Goal: Information Seeking & Learning: Find specific fact

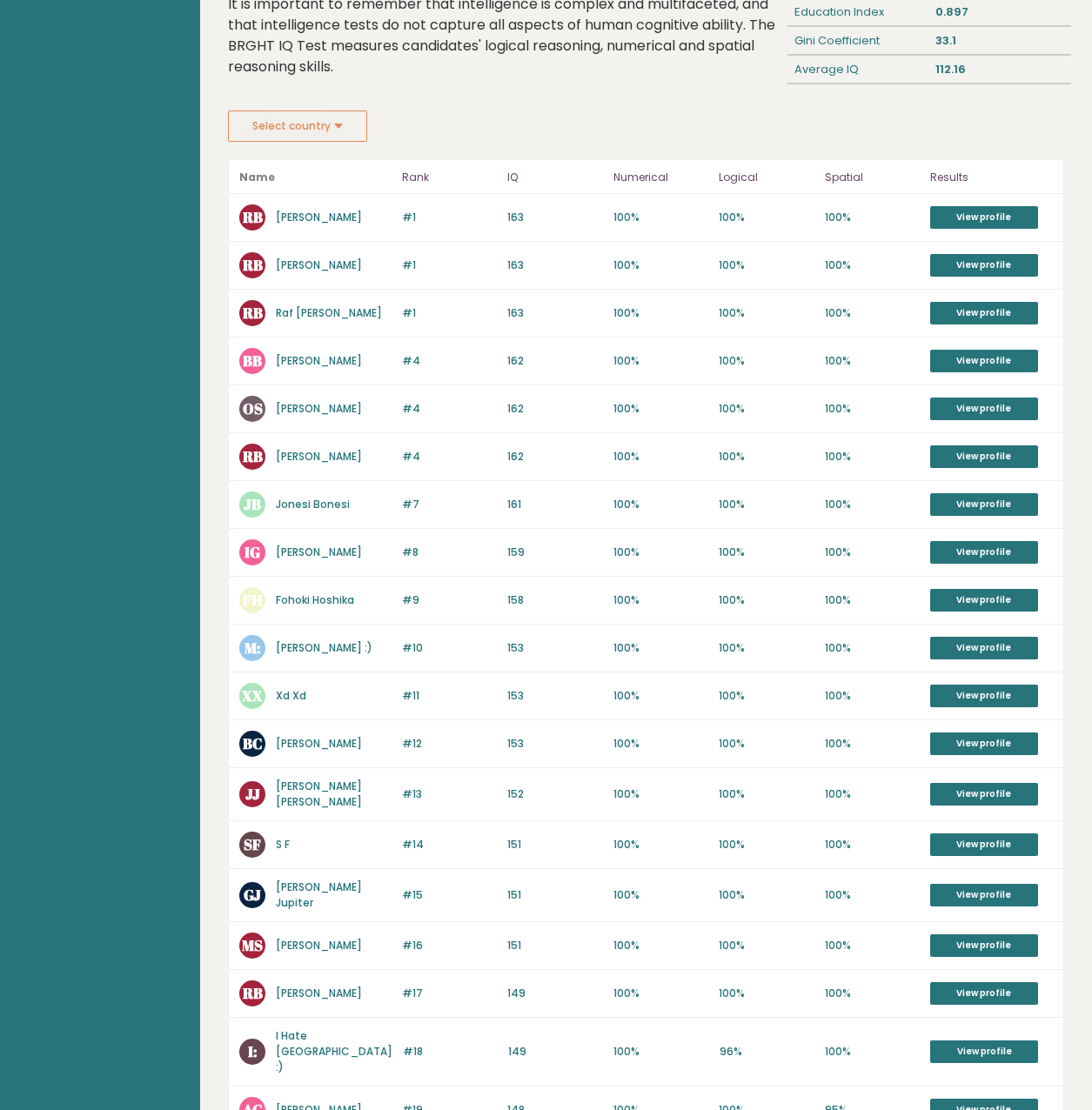
scroll to position [261, 0]
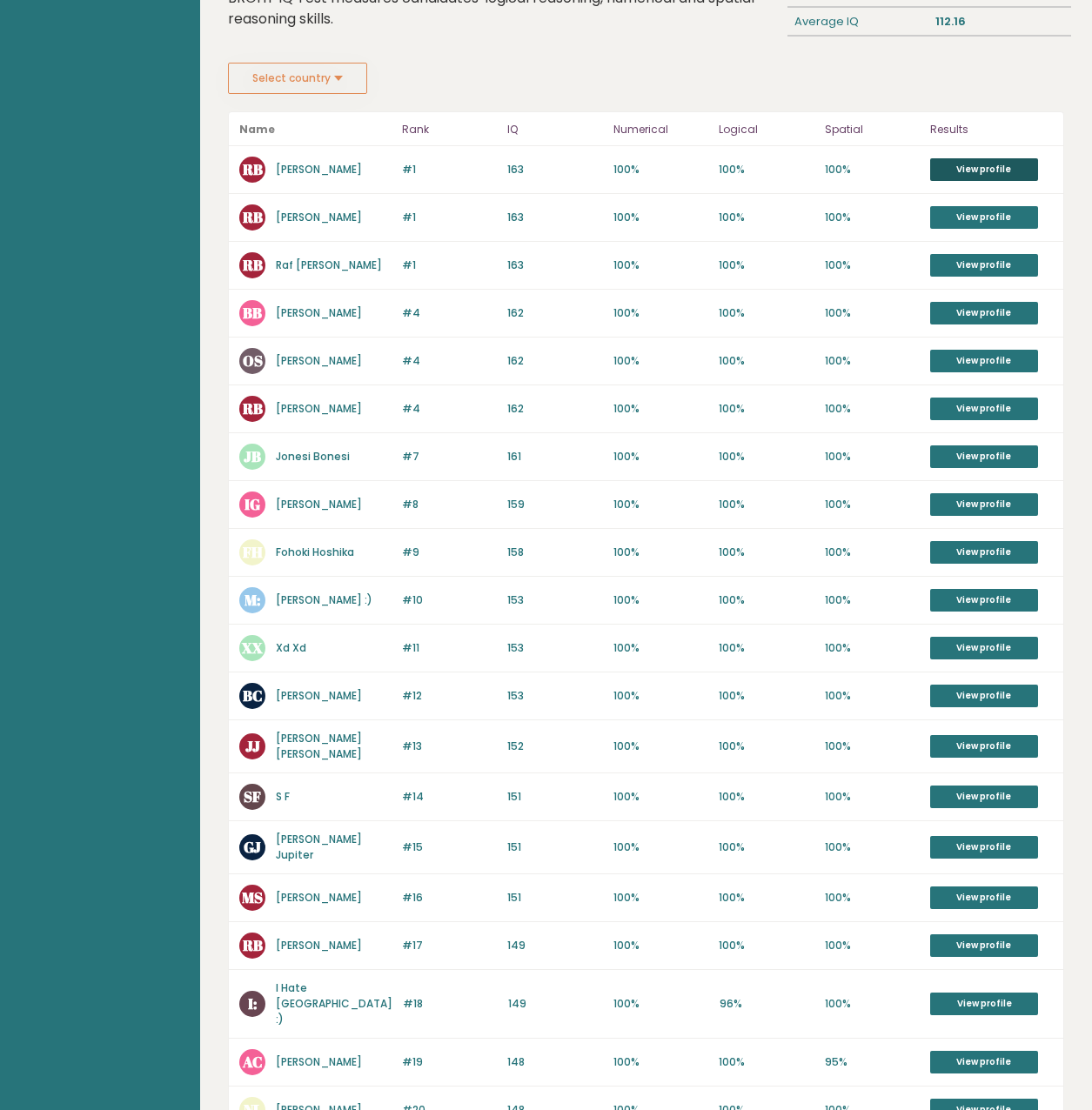
click at [1002, 167] on link "View profile" at bounding box center [984, 169] width 108 height 22
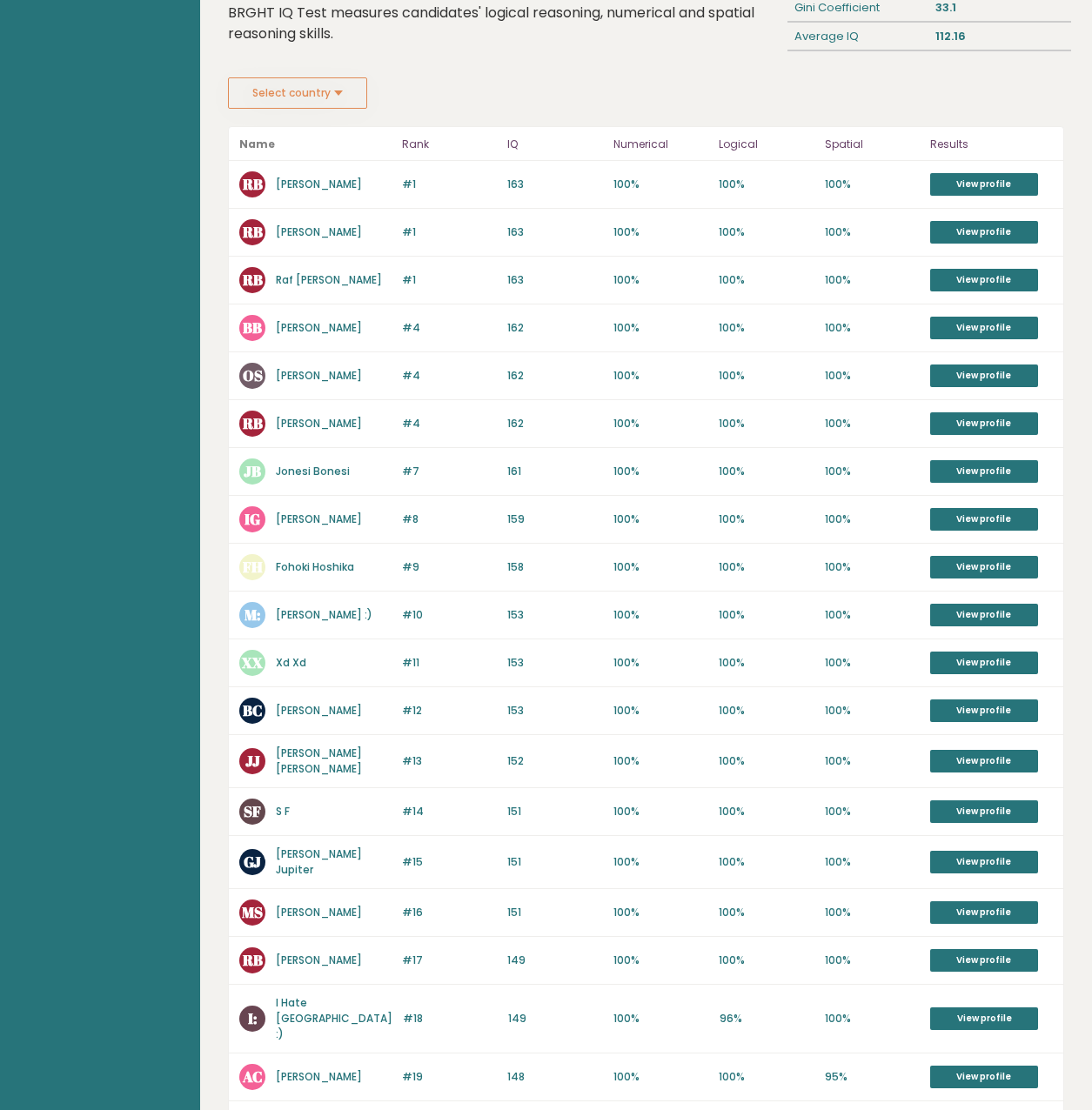
scroll to position [0, 0]
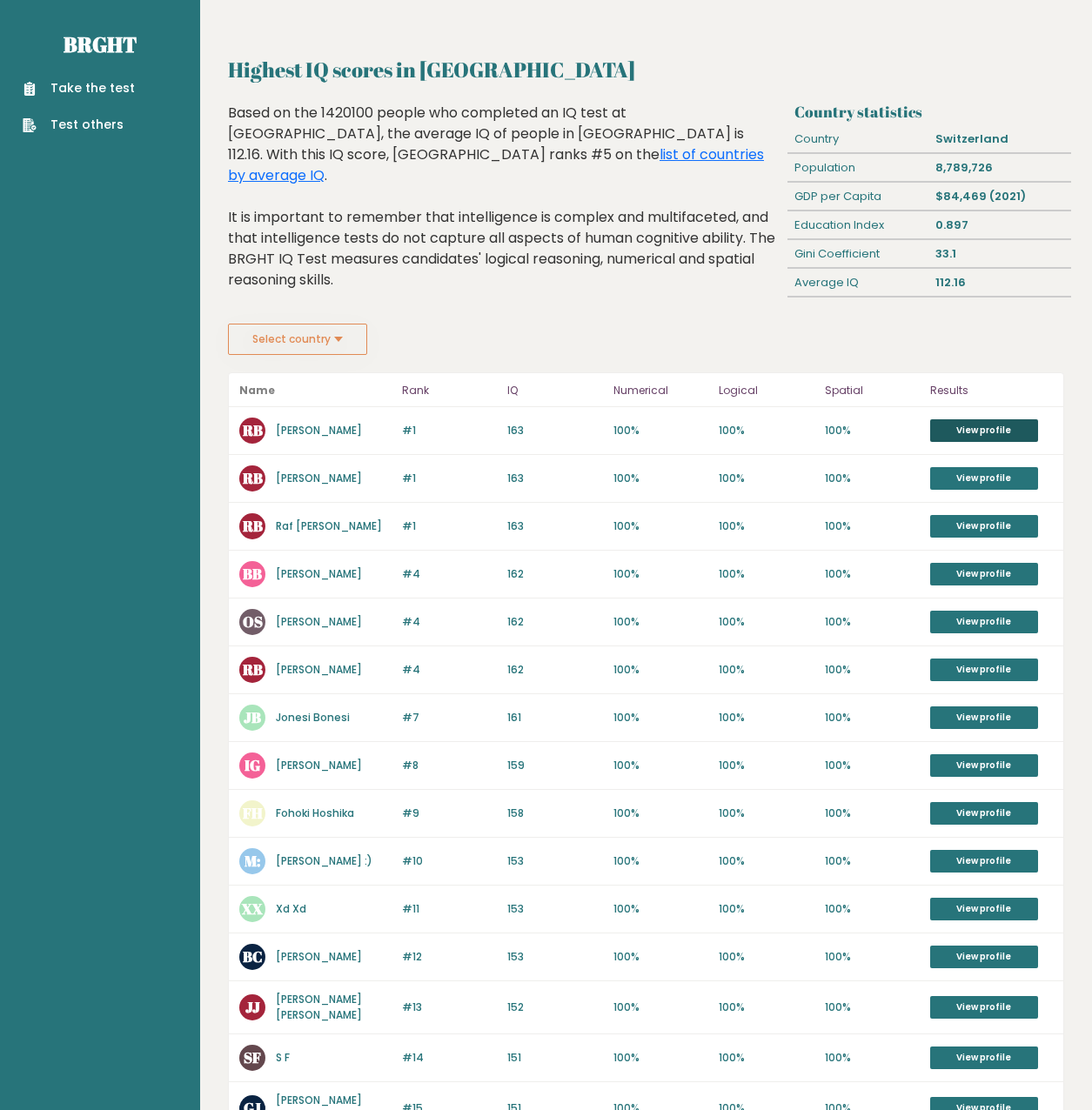
click at [961, 431] on link "View profile" at bounding box center [984, 430] width 108 height 22
click at [305, 335] on button "Select country" at bounding box center [298, 339] width 140 height 31
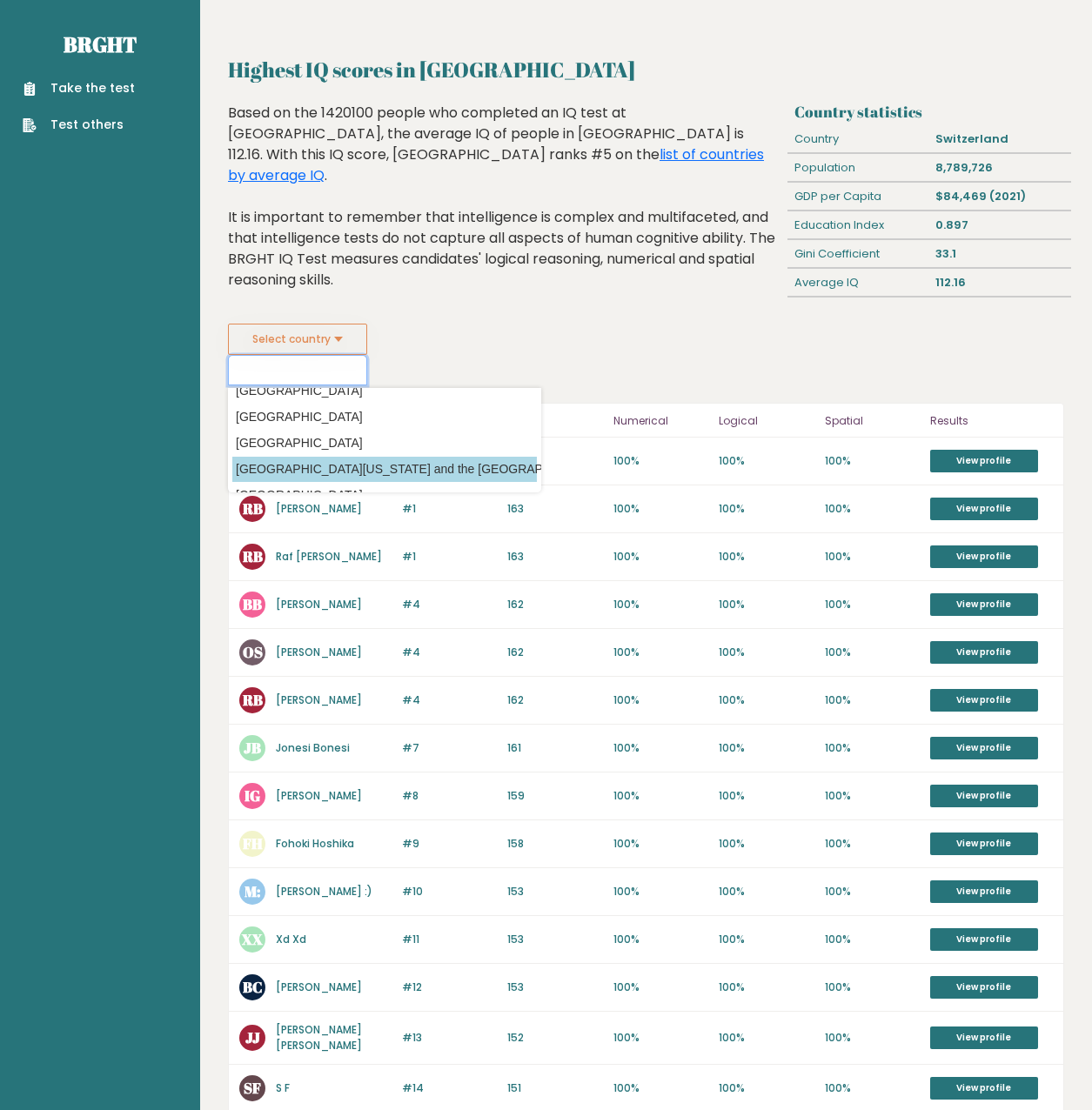
scroll to position [5308, 0]
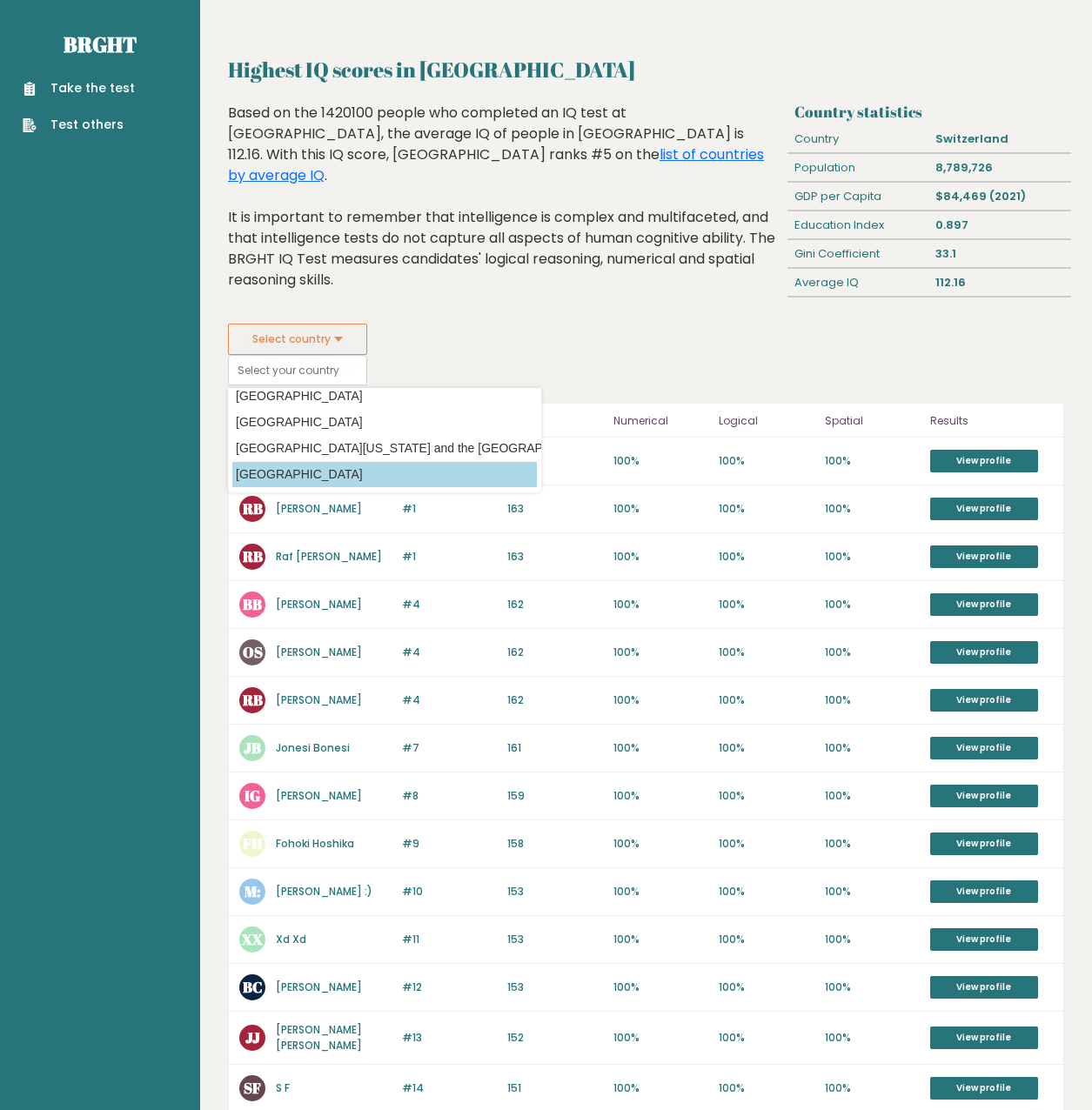
click at [325, 471] on option "[GEOGRAPHIC_DATA]" at bounding box center [385, 475] width 305 height 25
type input "[GEOGRAPHIC_DATA]"
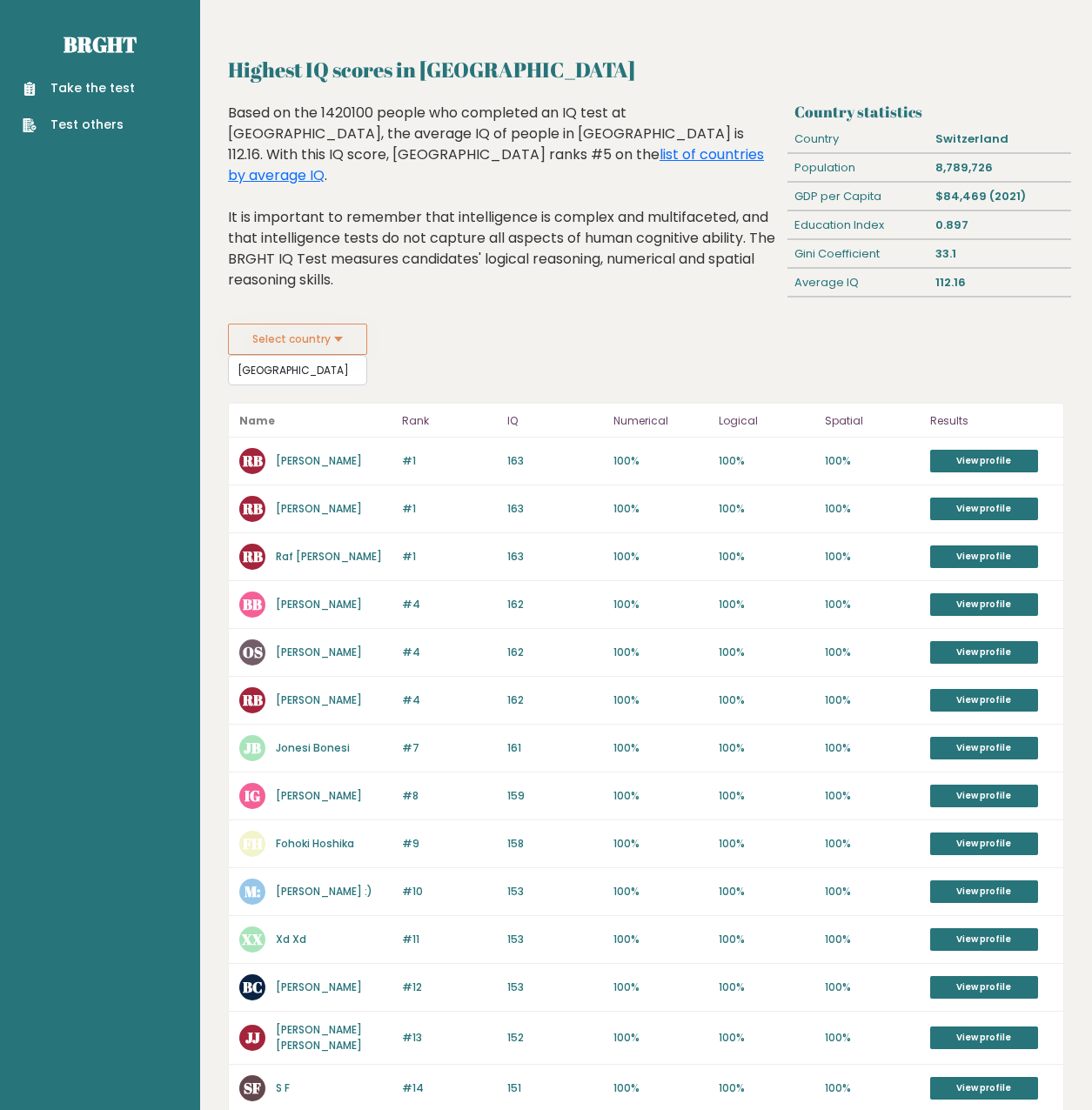
click at [401, 369] on fieldset "Select country [GEOGRAPHIC_DATA] Country [GEOGRAPHIC_DATA] [GEOGRAPHIC_DATA] [G…" at bounding box center [384, 355] width 313 height 62
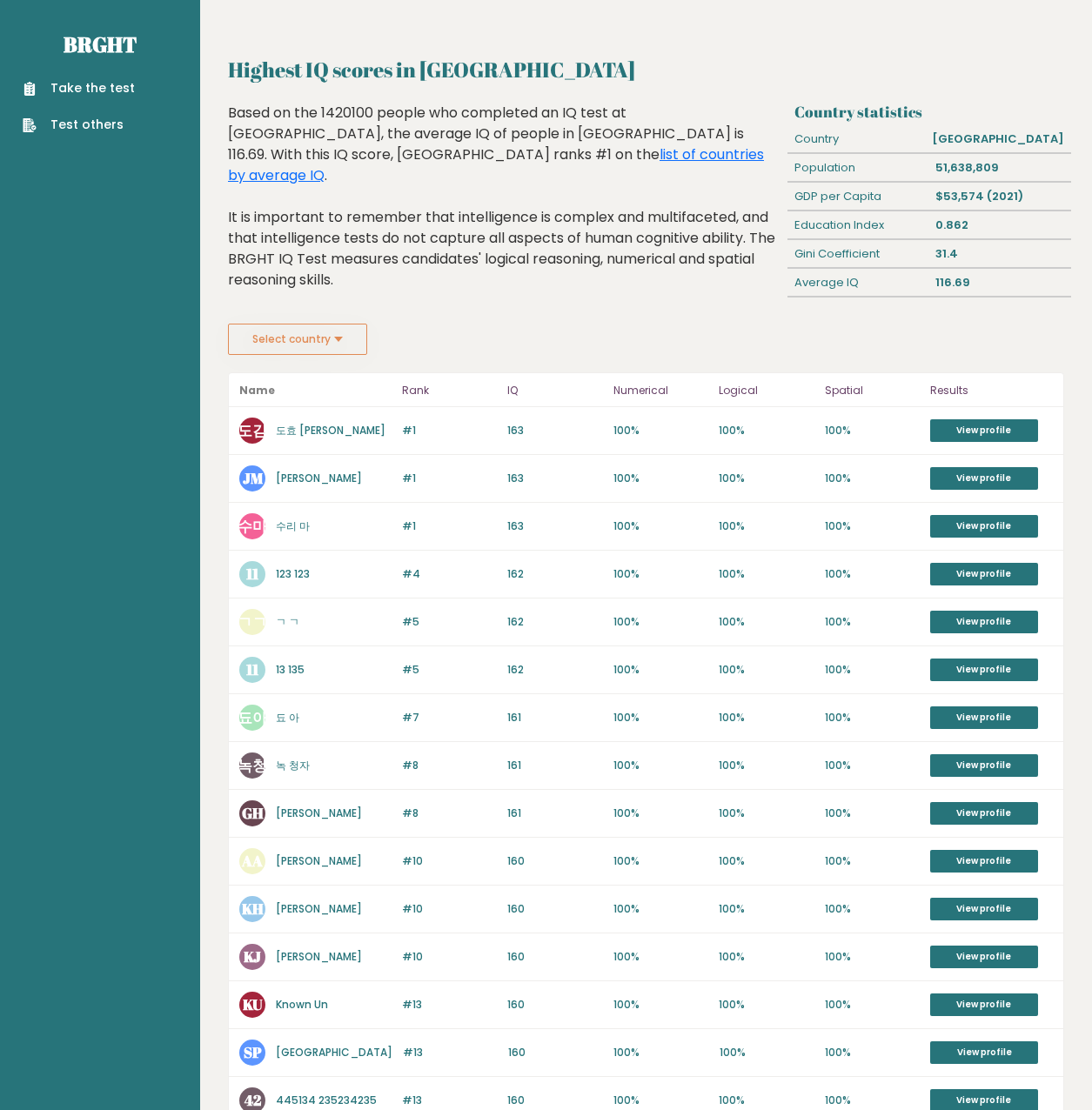
click at [322, 331] on button "Select country" at bounding box center [298, 339] width 140 height 31
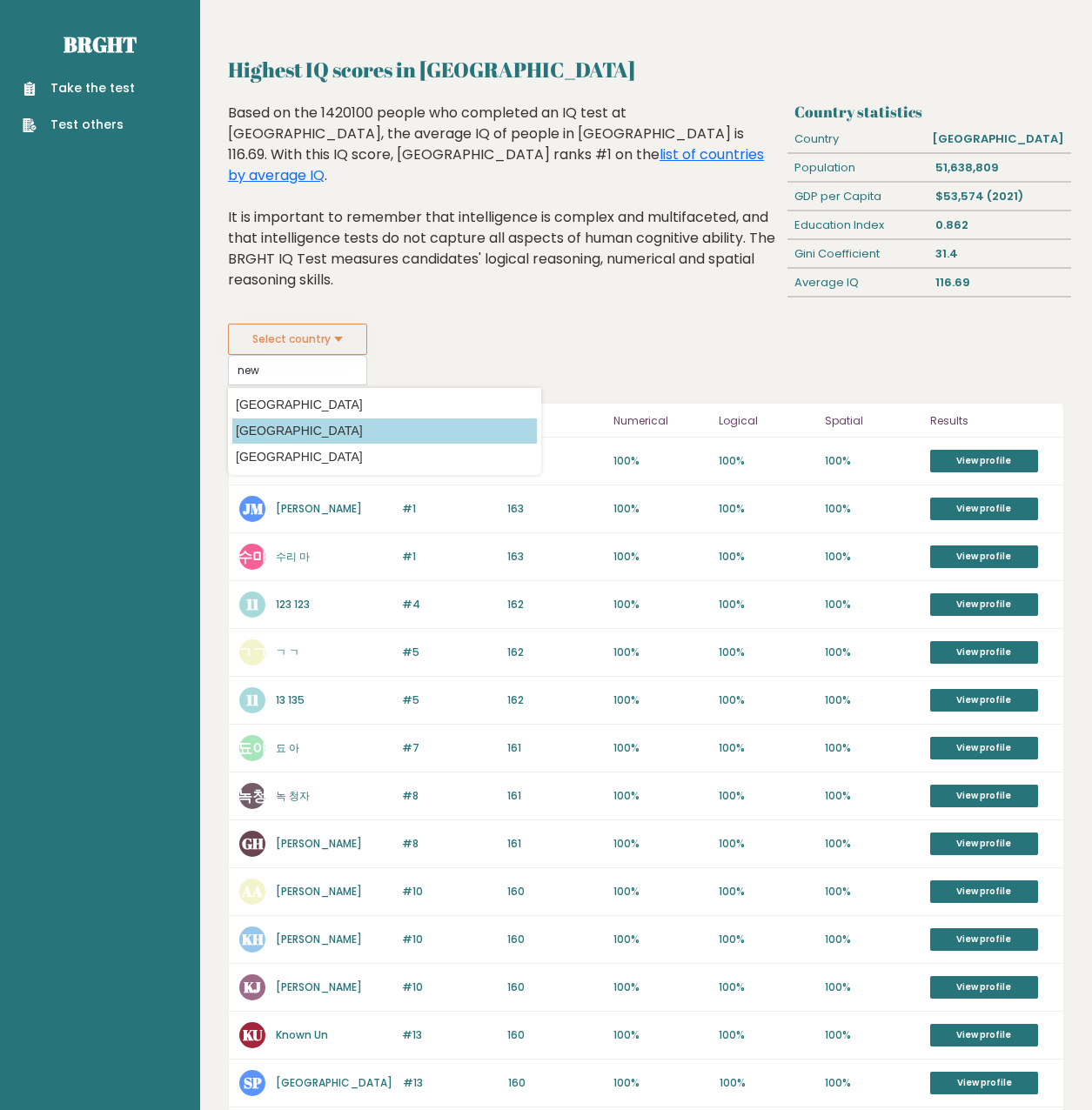
click at [336, 427] on option "[GEOGRAPHIC_DATA]" at bounding box center [385, 431] width 305 height 25
type input "[GEOGRAPHIC_DATA]"
